Goal: Information Seeking & Learning: Learn about a topic

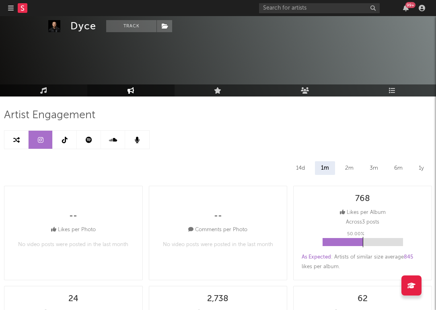
select select "6m"
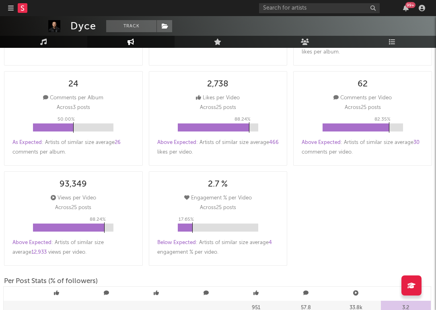
click at [271, 15] on div "99 +" at bounding box center [343, 8] width 169 height 16
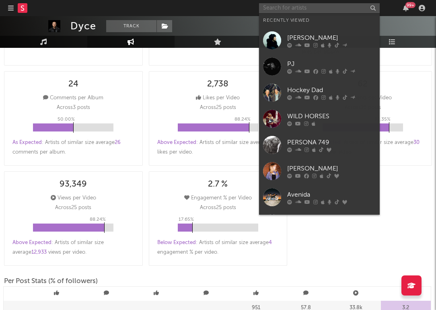
click at [271, 8] on input "text" at bounding box center [319, 8] width 121 height 10
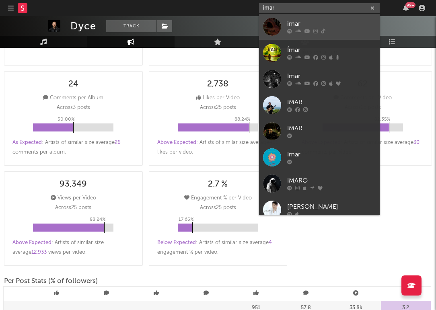
type input "imar"
click at [292, 22] on div "imar" at bounding box center [331, 24] width 88 height 10
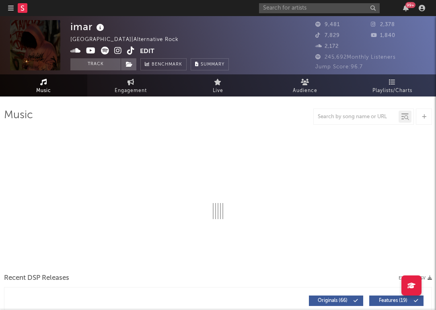
select select "6m"
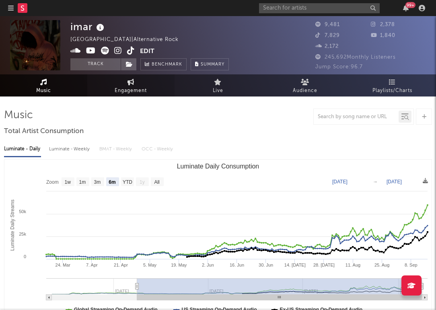
click at [148, 86] on link "Engagement" at bounding box center [130, 85] width 87 height 22
select select "1w"
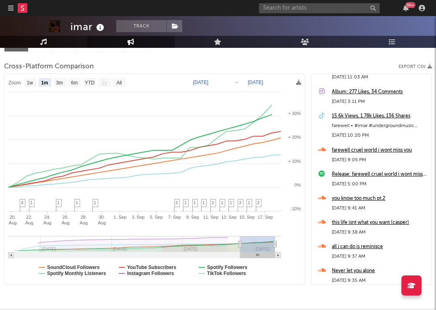
scroll to position [1135, 0]
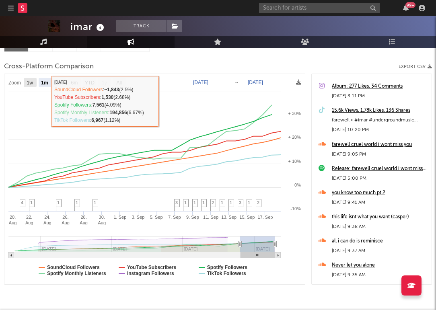
click at [25, 83] on rect at bounding box center [30, 82] width 13 height 9
select select "1w"
type input "[DATE]"
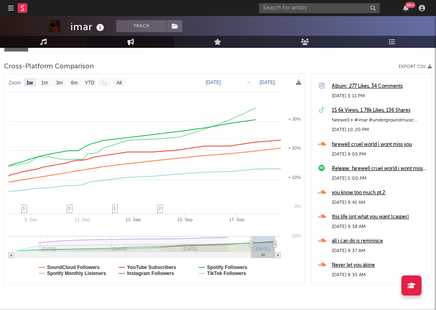
select select "1w"
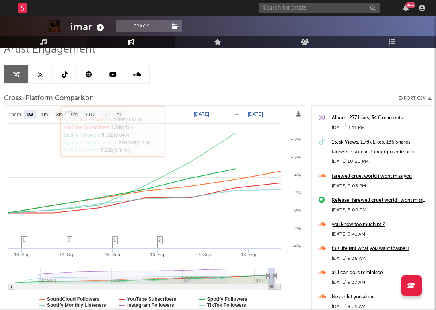
scroll to position [59, 0]
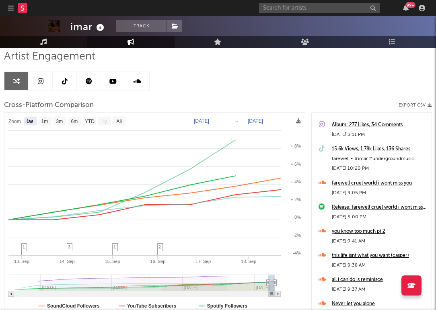
click at [48, 84] on link at bounding box center [41, 81] width 24 height 18
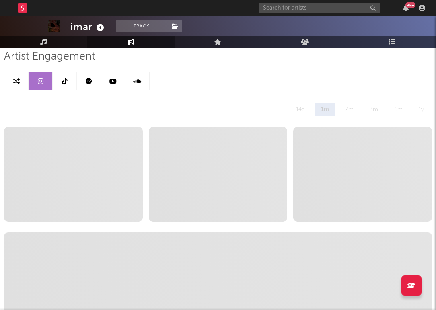
select select "1w"
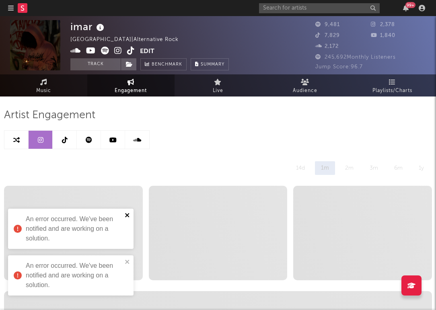
click at [128, 212] on icon "close" at bounding box center [128, 215] width 6 height 6
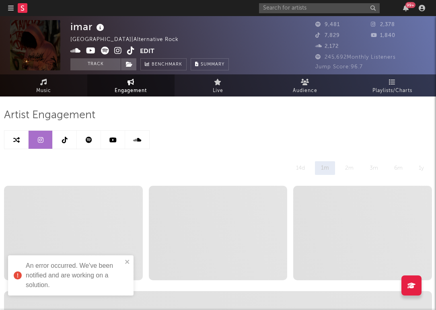
click at [122, 264] on div "An error occurred. We've been notified and are working on a solution." at bounding box center [67, 276] width 113 height 34
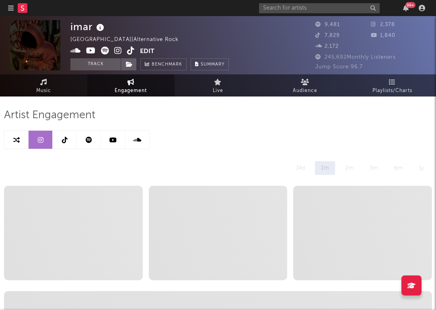
click at [18, 13] on link at bounding box center [23, 8] width 10 height 16
